Goal: Register for event/course

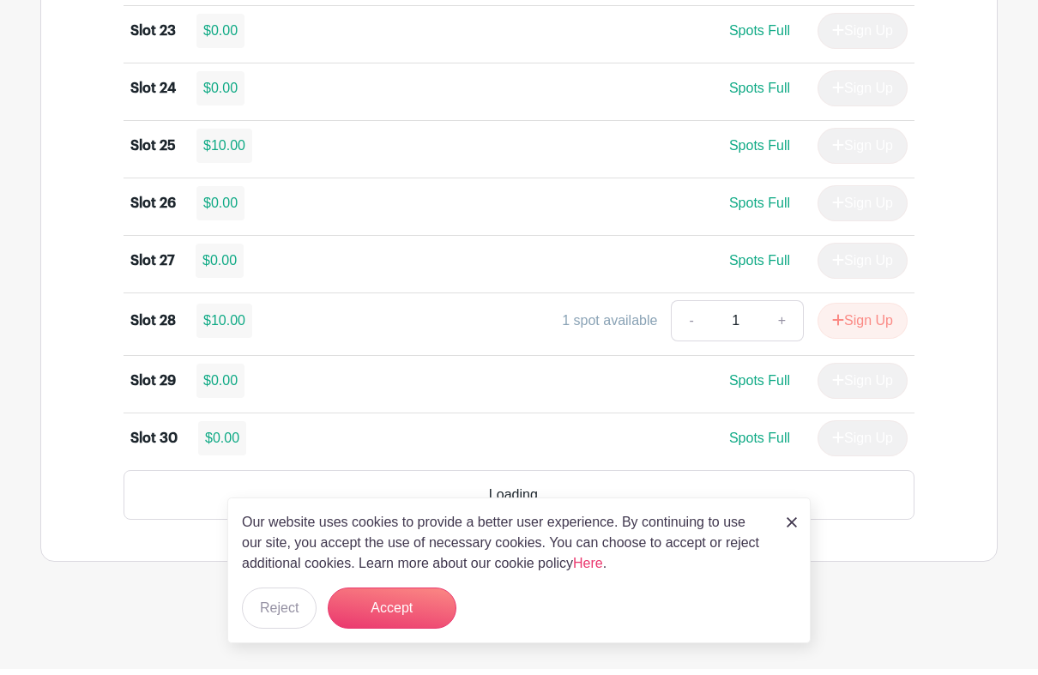
scroll to position [2575, 0]
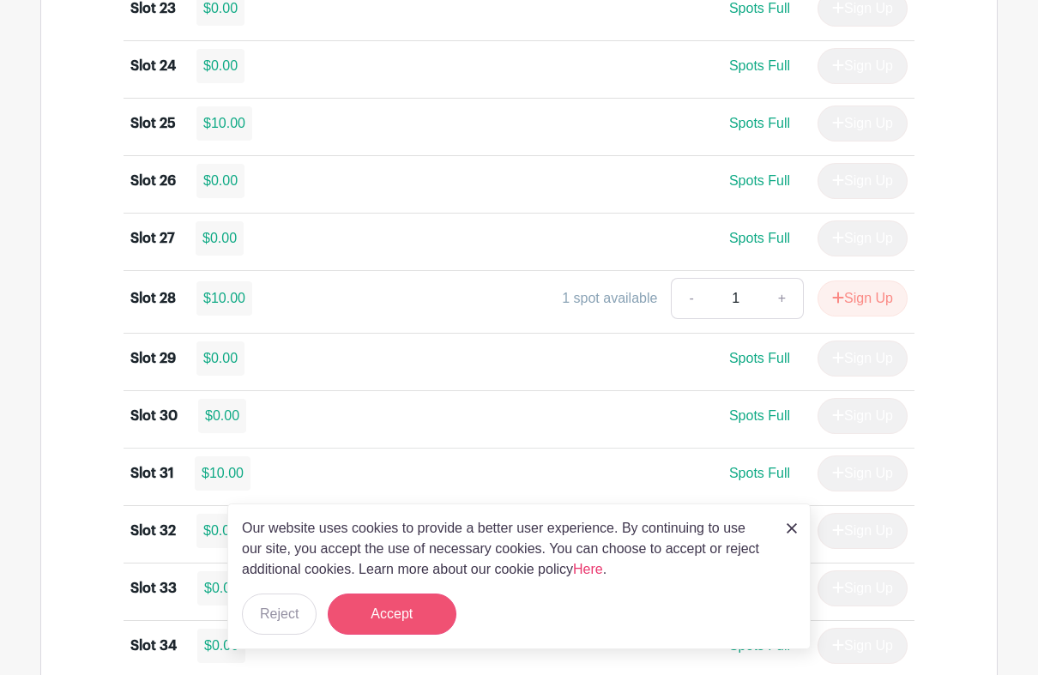
click at [410, 599] on button "Accept" at bounding box center [392, 613] width 129 height 41
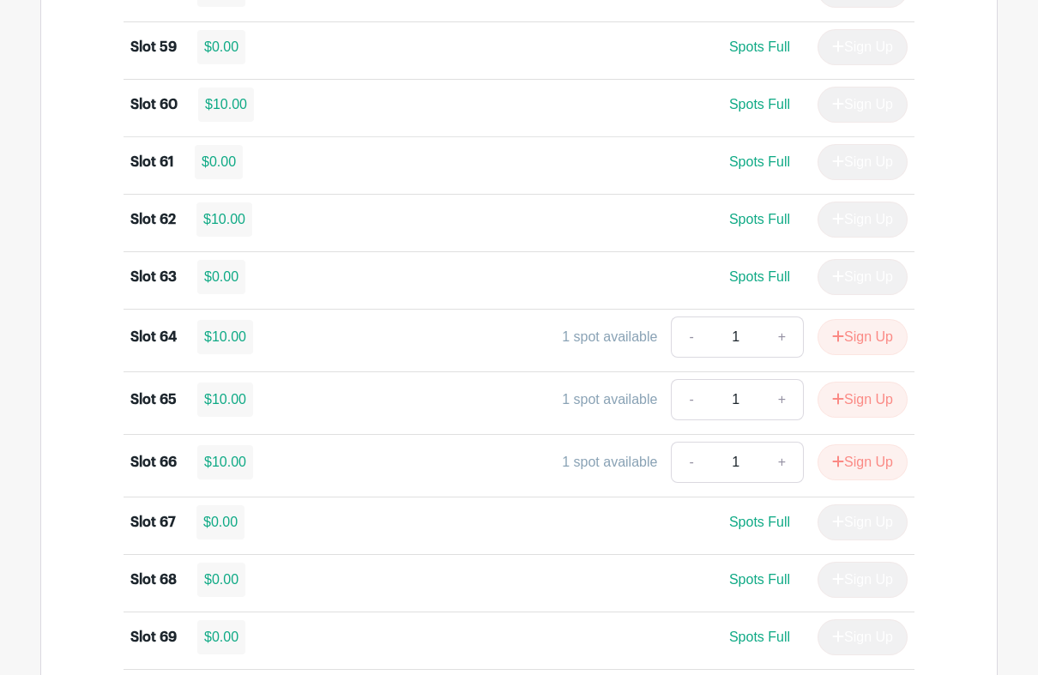
scroll to position [4625, 0]
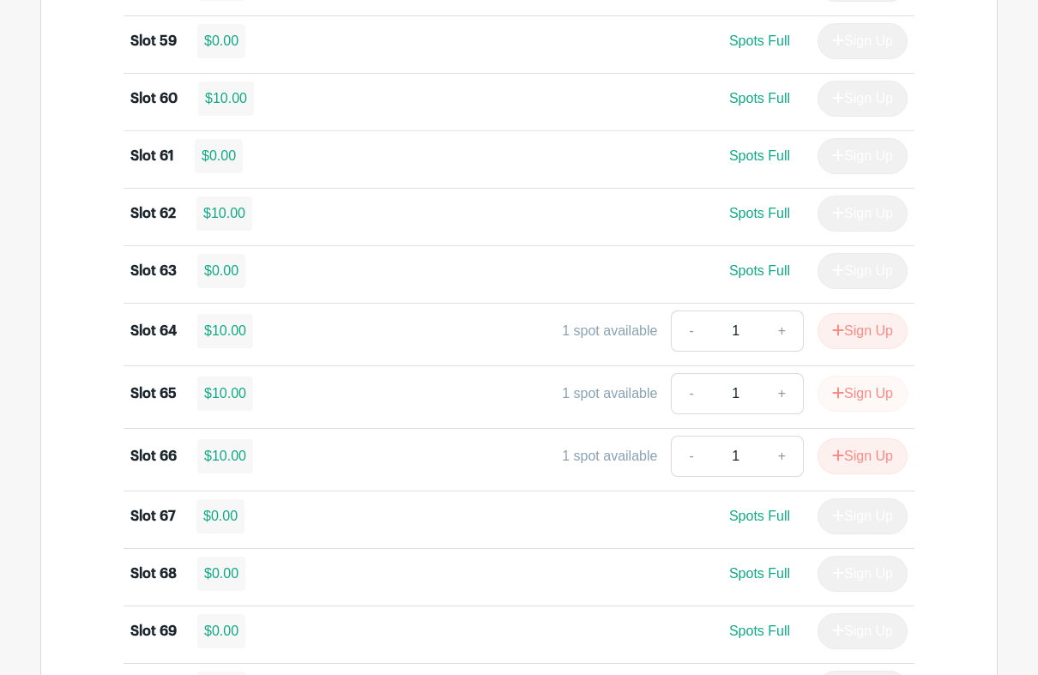
click at [870, 413] on button "Sign Up" at bounding box center [862, 394] width 90 height 36
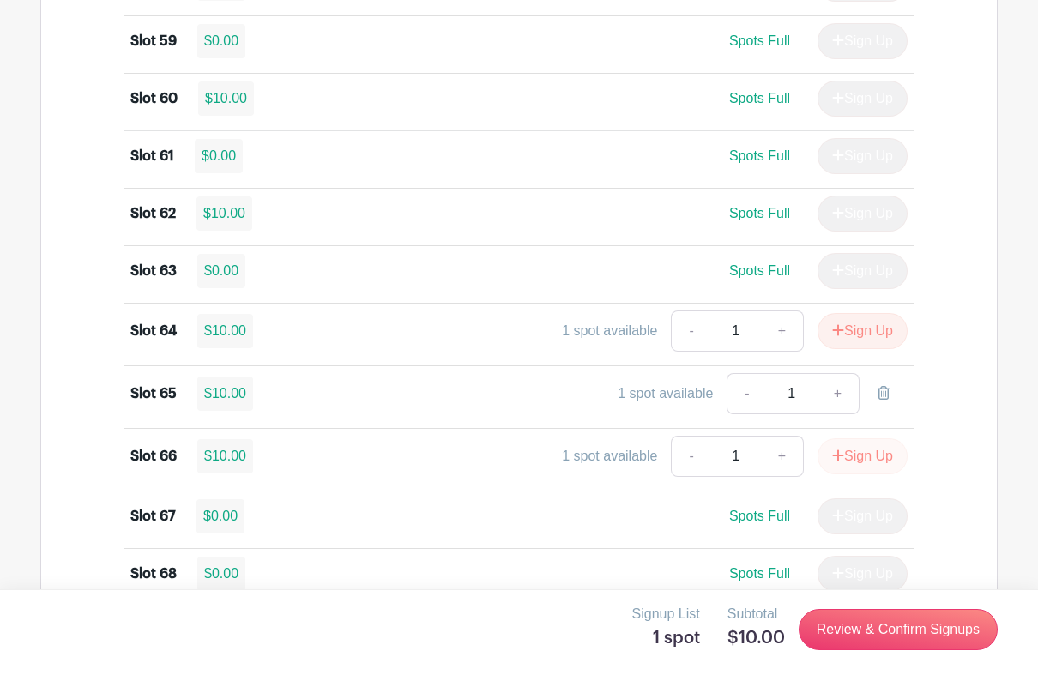
click at [862, 474] on button "Sign Up" at bounding box center [862, 456] width 90 height 36
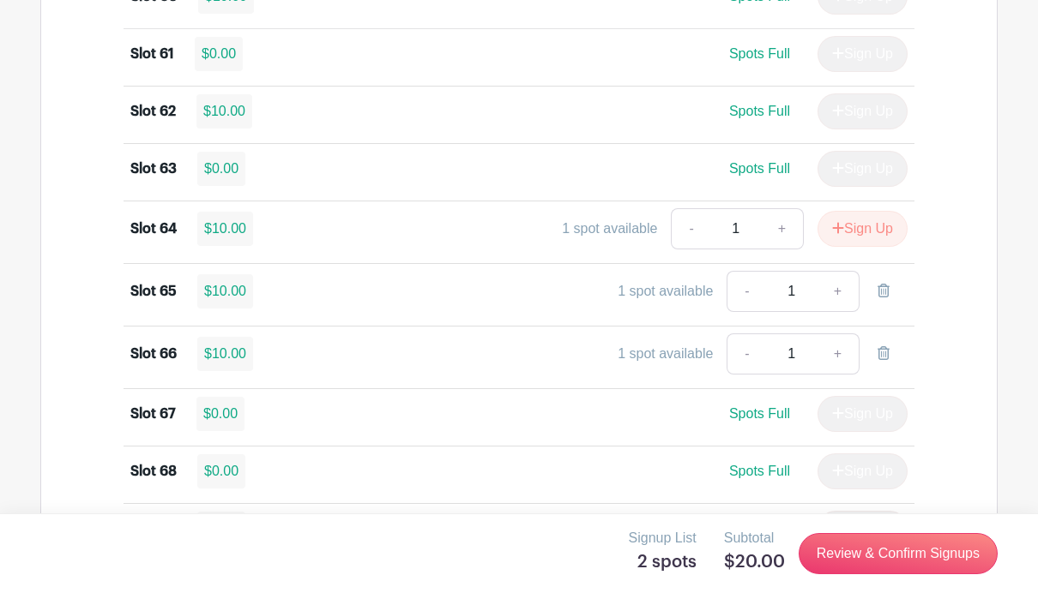
scroll to position [4727, 0]
click at [858, 248] on button "Sign Up" at bounding box center [862, 230] width 90 height 36
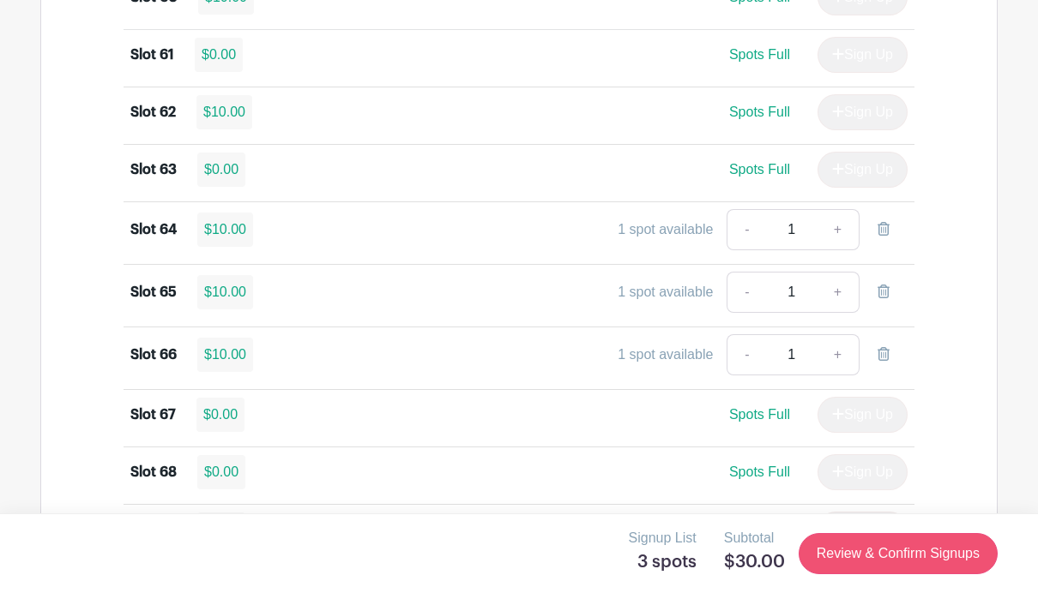
click at [899, 560] on link "Review & Confirm Signups" at bounding box center [897, 553] width 199 height 41
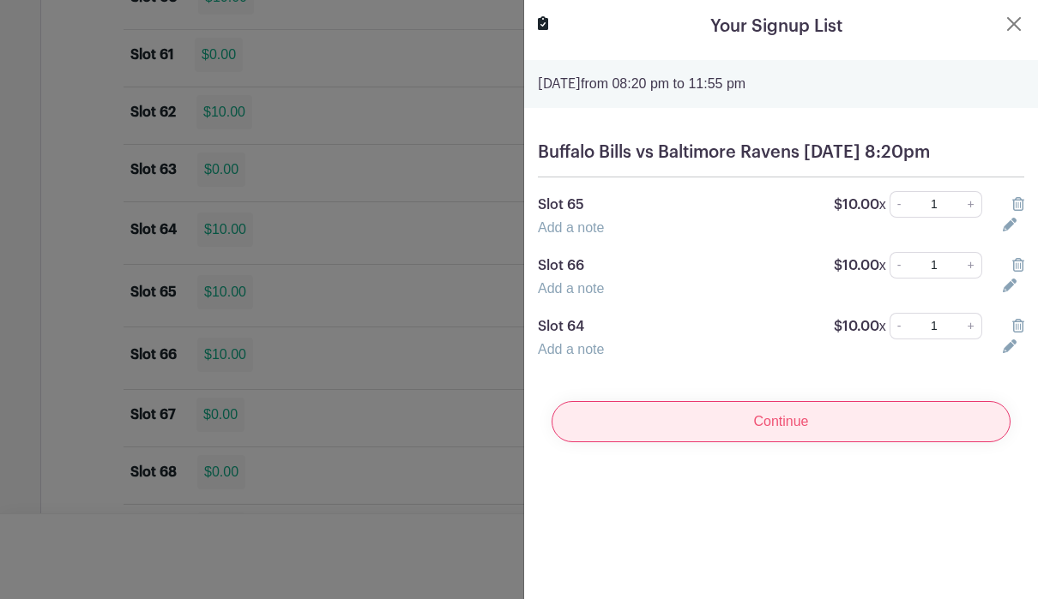
click at [808, 437] on input "Continue" at bounding box center [780, 421] width 459 height 41
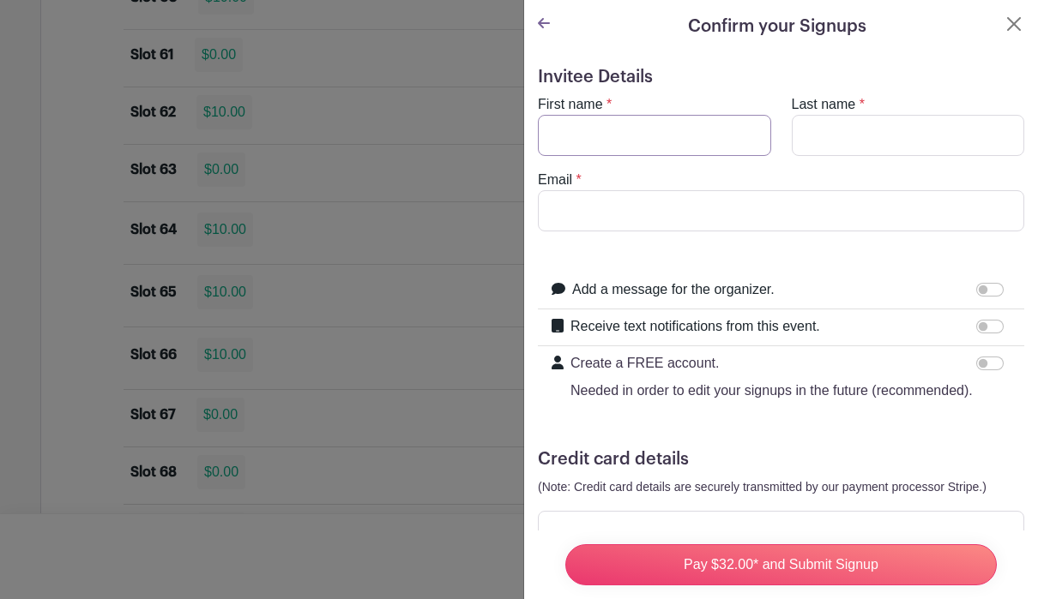
click at [690, 149] on input "First name" at bounding box center [654, 135] width 233 height 41
click at [683, 136] on input "First name" at bounding box center [654, 135] width 233 height 41
type input "[PERSON_NAME]"
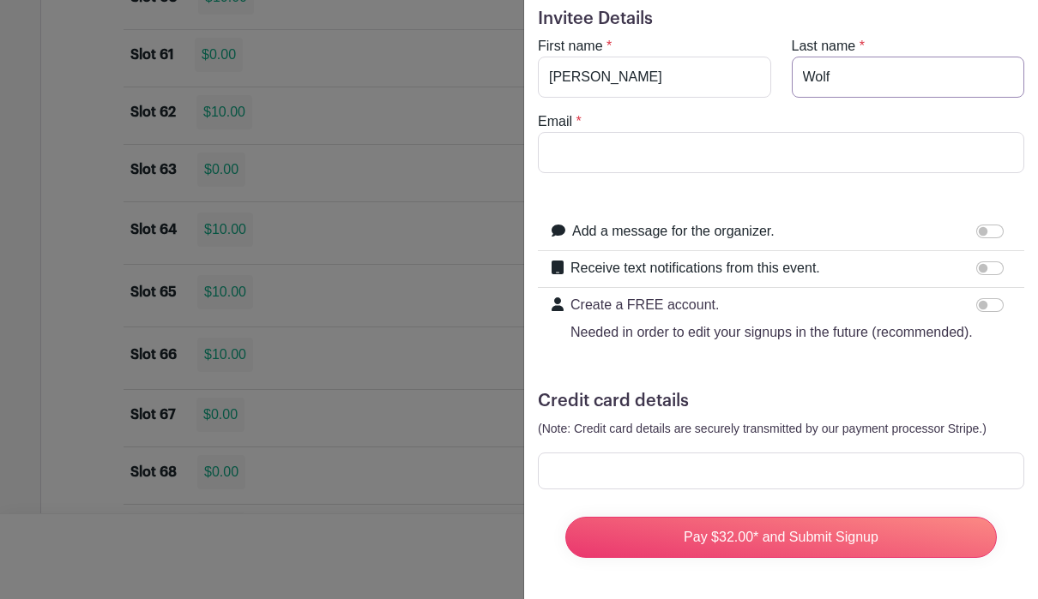
scroll to position [58, 0]
type input "Wolf"
click at [636, 481] on div at bounding box center [781, 471] width 486 height 37
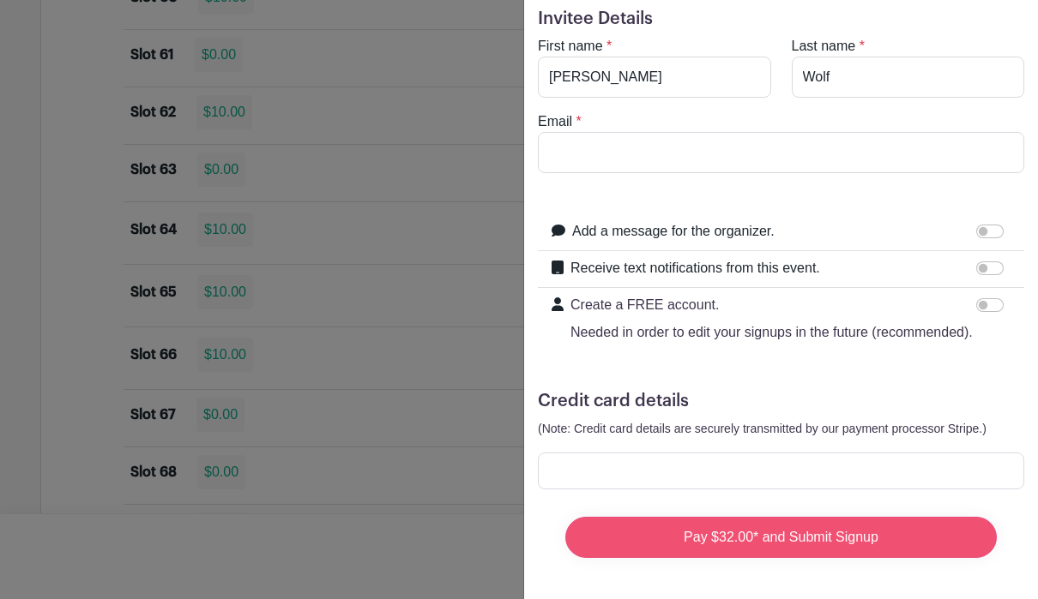
click at [813, 545] on input "Pay $32.00* and Submit Signup" at bounding box center [780, 537] width 431 height 41
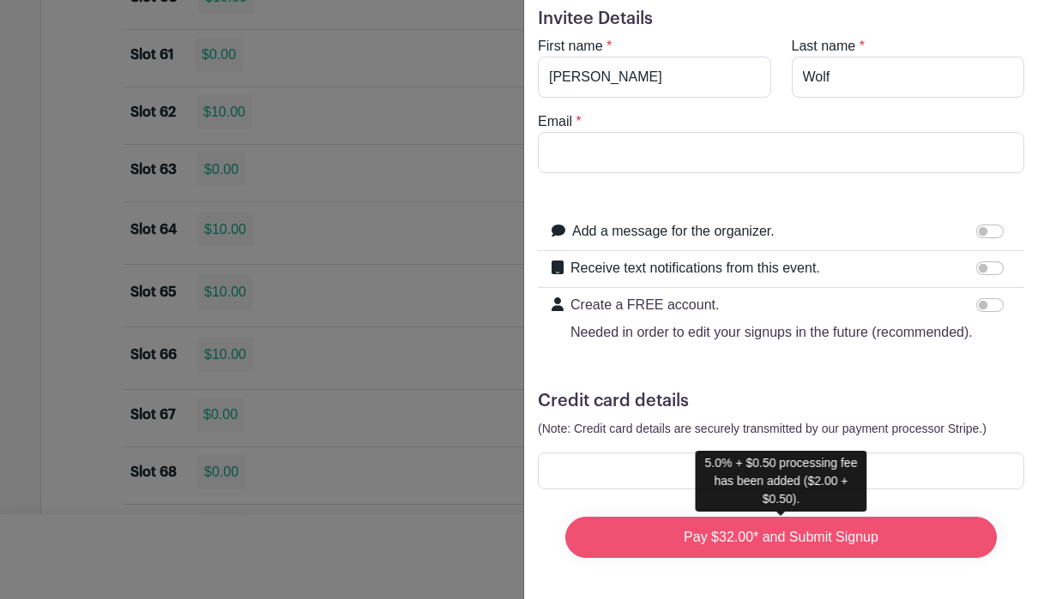
click at [815, 535] on input "Pay $32.00* and Submit Signup" at bounding box center [780, 537] width 431 height 41
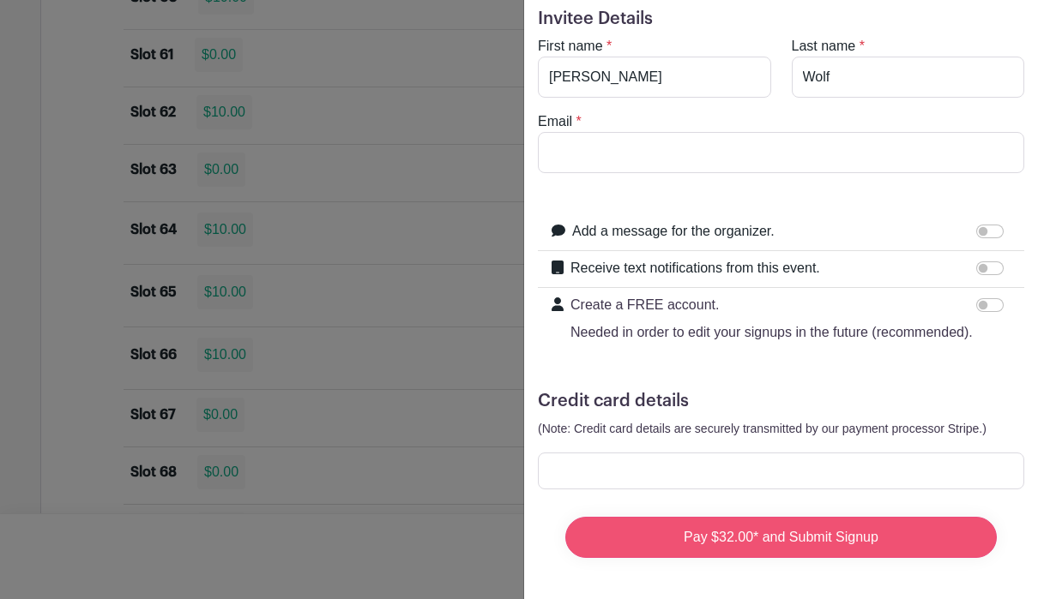
click at [767, 545] on input "Pay $32.00* and Submit Signup" at bounding box center [780, 537] width 431 height 41
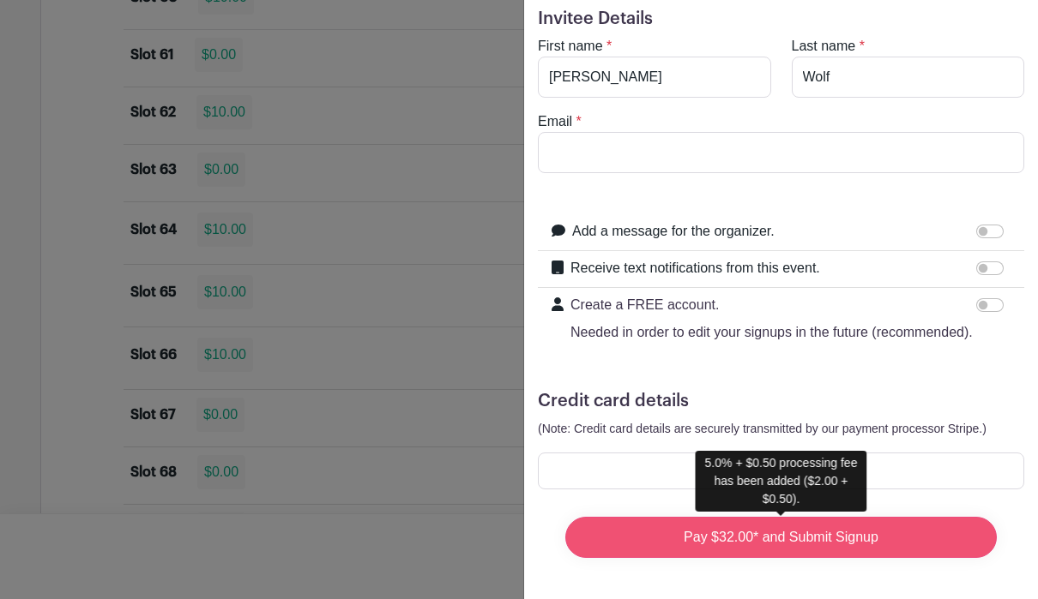
click at [801, 536] on input "Pay $32.00* and Submit Signup" at bounding box center [780, 537] width 431 height 41
click at [805, 550] on input "Pay $32.00* and Submit Signup" at bounding box center [780, 537] width 431 height 41
type input "[EMAIL_ADDRESS][DOMAIN_NAME]"
click at [798, 540] on input "Pay $32.00* and Submit Signup" at bounding box center [780, 537] width 431 height 41
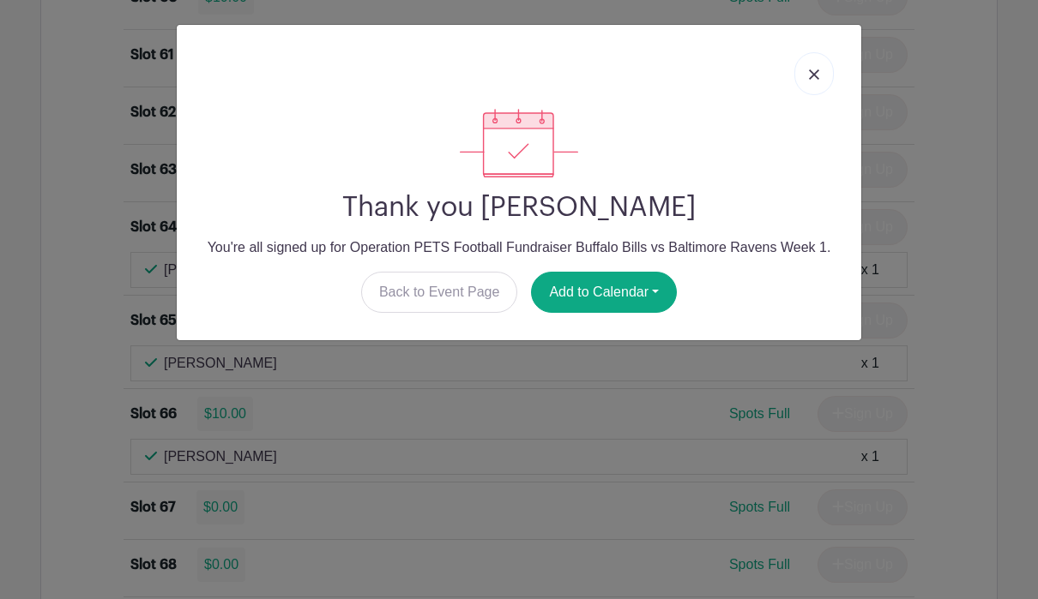
click at [828, 57] on link at bounding box center [813, 73] width 39 height 43
